Goal: Browse casually: Explore the website without a specific task or goal

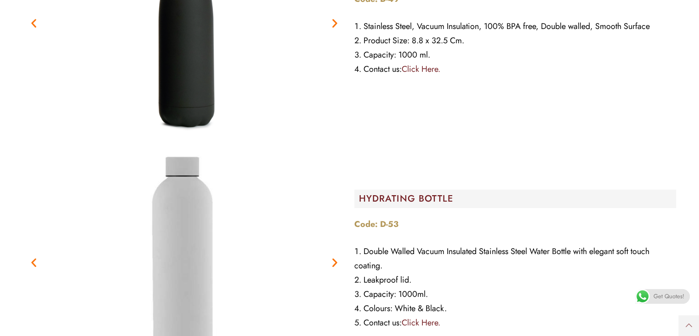
scroll to position [3267, 0]
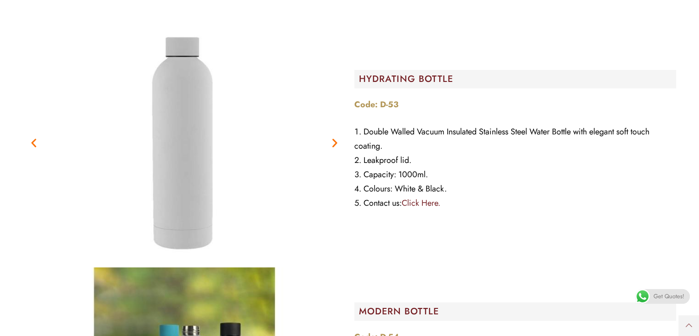
click at [336, 142] on icon "Next slide" at bounding box center [334, 142] width 11 height 11
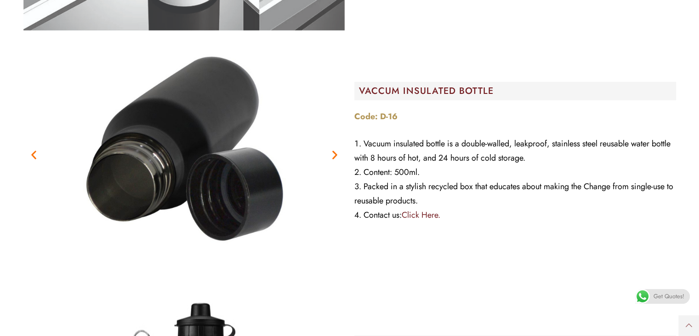
scroll to position [9816, 0]
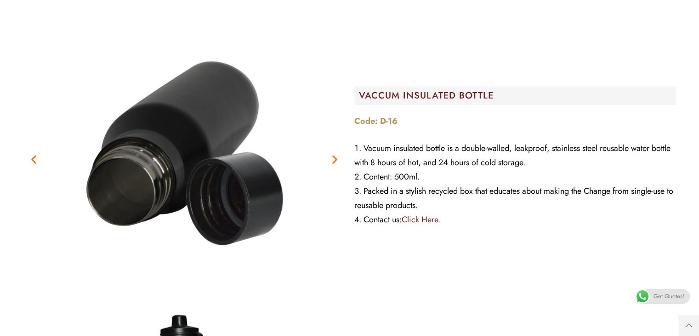
click at [335, 161] on icon "Next slide" at bounding box center [334, 159] width 11 height 11
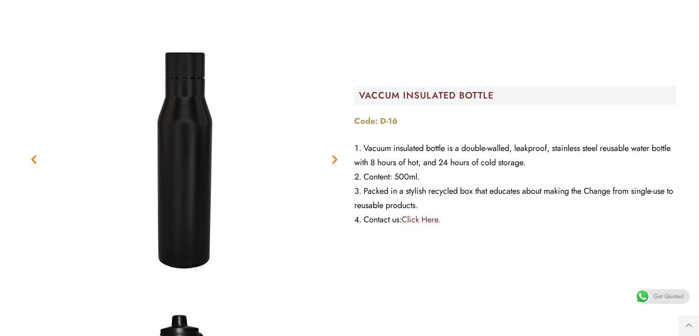
click at [335, 161] on icon "Next slide" at bounding box center [334, 159] width 11 height 11
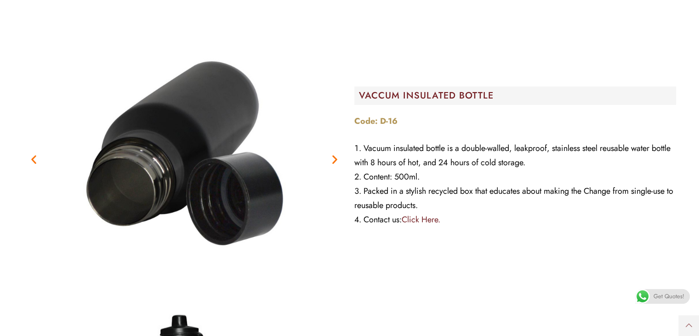
click at [335, 161] on icon "Next slide" at bounding box center [334, 159] width 11 height 11
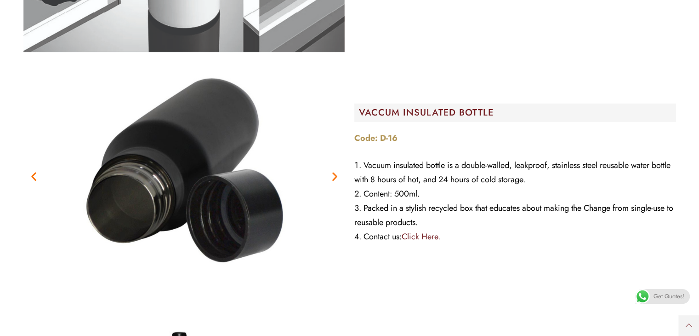
scroll to position [9799, 0]
click at [336, 174] on icon "Next slide" at bounding box center [334, 176] width 11 height 11
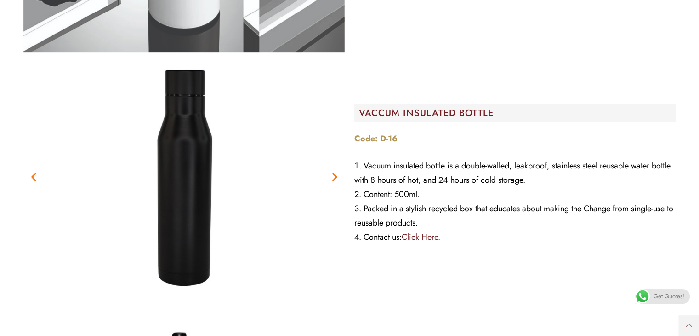
click at [339, 173] on icon "Next slide" at bounding box center [334, 176] width 11 height 11
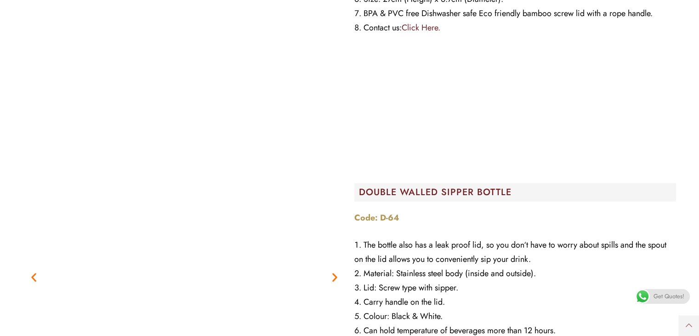
scroll to position [6408, 0]
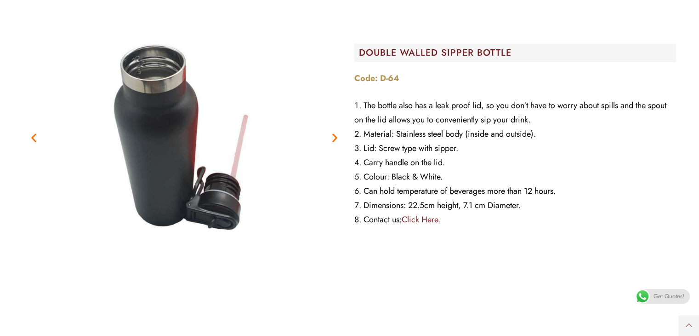
click at [328, 132] on img "5 / 6" at bounding box center [184, 138] width 322 height 322
click at [335, 137] on icon "Next slide" at bounding box center [334, 137] width 11 height 11
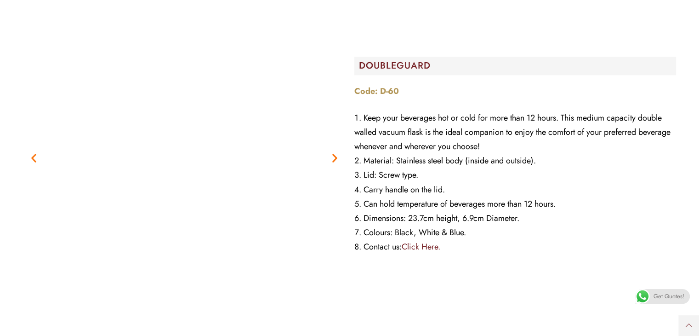
scroll to position [5064, 0]
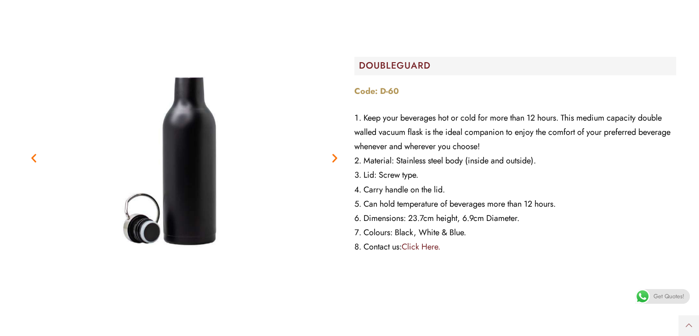
click at [335, 157] on icon "Next slide" at bounding box center [334, 157] width 11 height 11
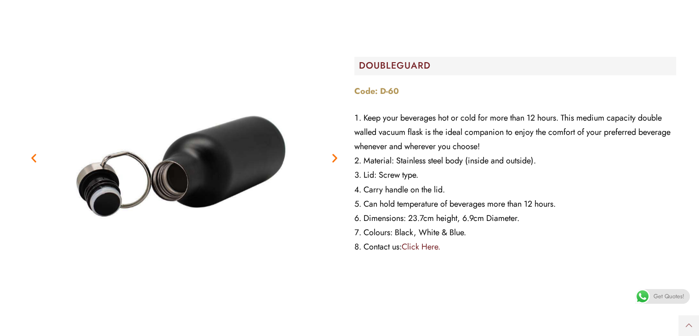
click at [333, 157] on icon "Next slide" at bounding box center [334, 157] width 11 height 11
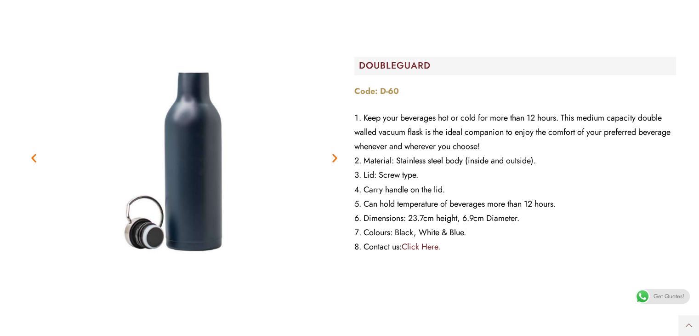
click at [337, 157] on icon "Next slide" at bounding box center [334, 157] width 11 height 11
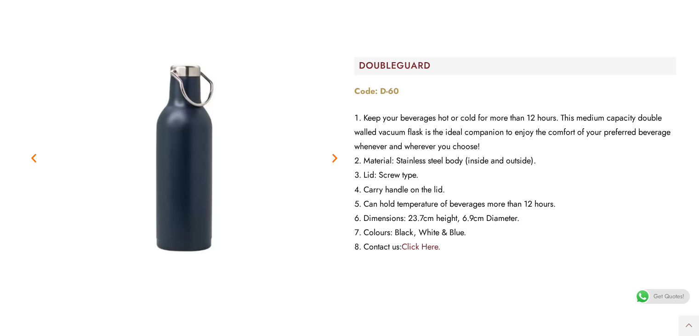
click at [337, 157] on icon "Next slide" at bounding box center [334, 157] width 11 height 11
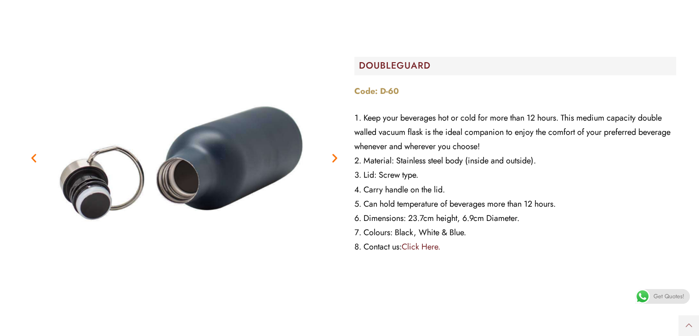
click at [337, 157] on icon "Next slide" at bounding box center [334, 157] width 11 height 11
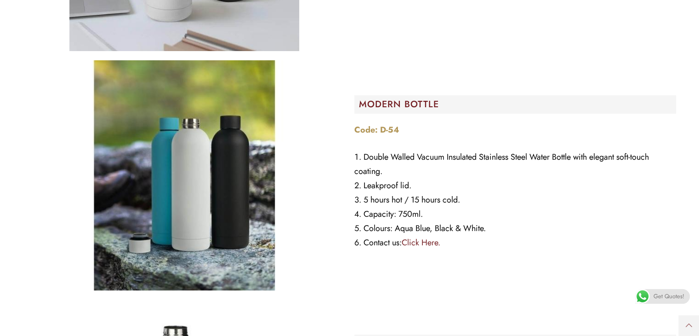
scroll to position [3473, 0]
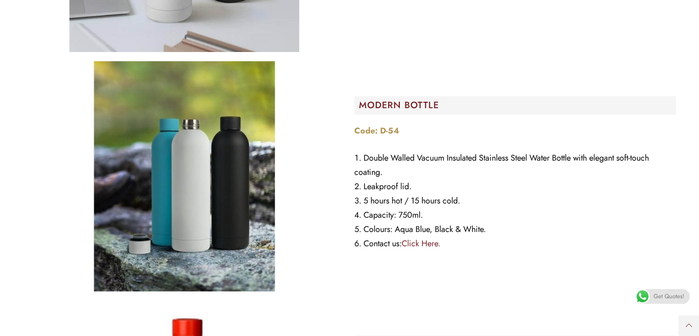
click at [237, 159] on img "Image Carousel" at bounding box center [184, 176] width 230 height 230
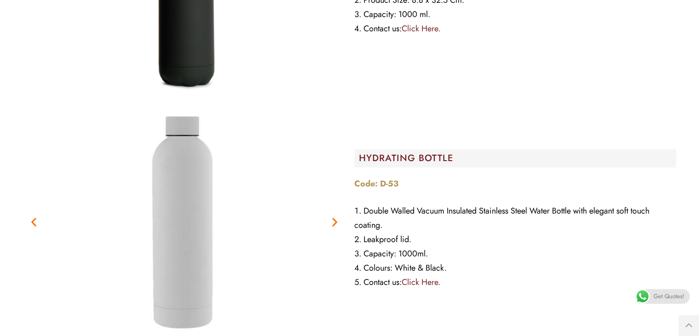
scroll to position [3187, 0]
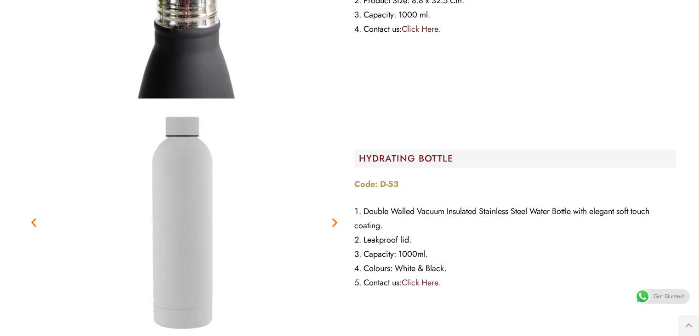
click at [337, 221] on icon "Next slide" at bounding box center [334, 222] width 11 height 11
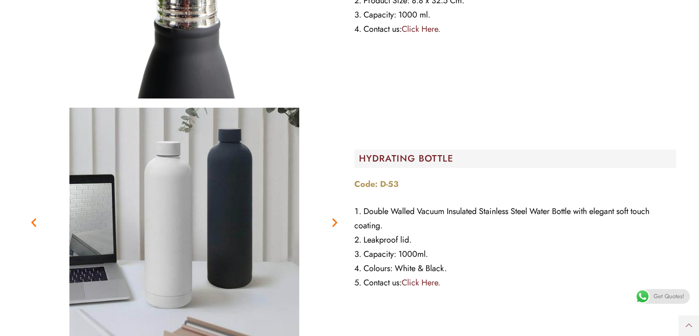
click at [337, 221] on icon "Next slide" at bounding box center [334, 222] width 11 height 11
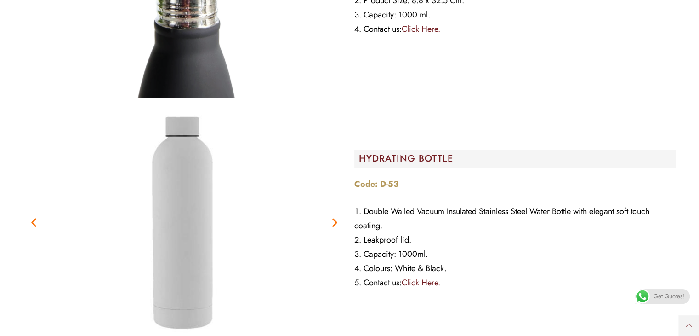
click at [337, 221] on icon "Next slide" at bounding box center [334, 222] width 11 height 11
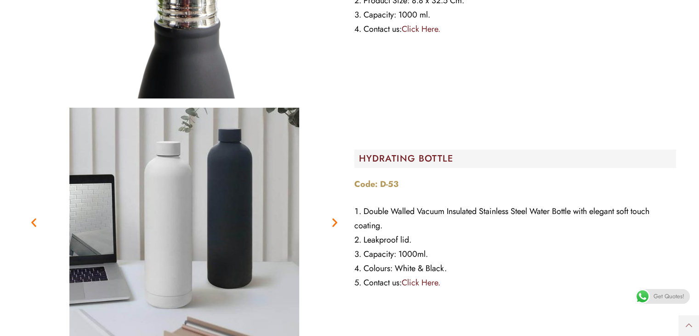
click at [336, 223] on icon "Next slide" at bounding box center [334, 222] width 11 height 11
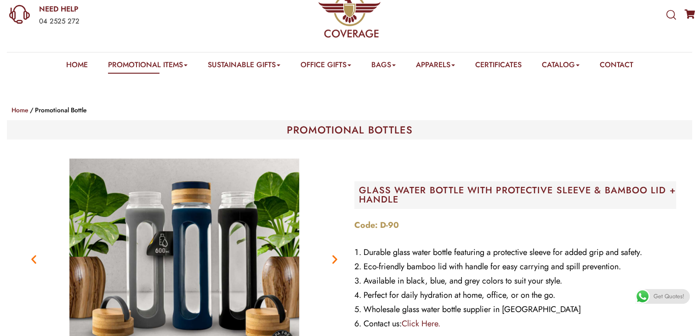
scroll to position [0, 0]
